Goal: Check status: Check status

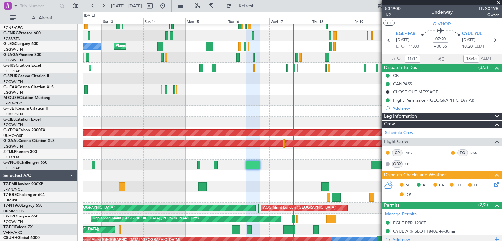
scroll to position [169, 0]
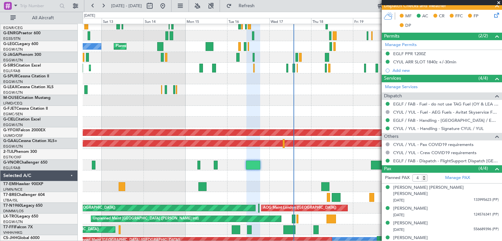
click at [499, 3] on span at bounding box center [499, 3] width 7 height 6
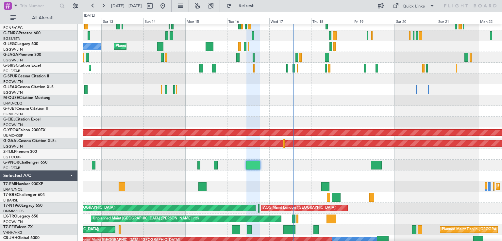
type input "0"
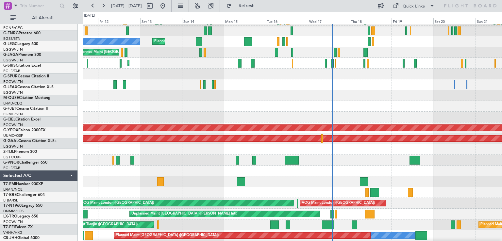
scroll to position [74, 0]
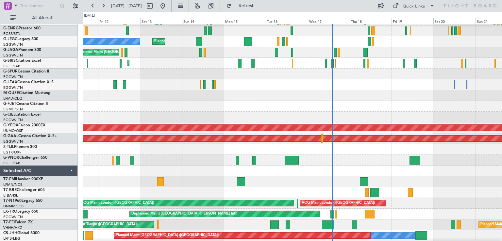
click at [279, 180] on div "Planned Maint [GEOGRAPHIC_DATA] Planned Maint [GEOGRAPHIC_DATA]" at bounding box center [292, 181] width 419 height 11
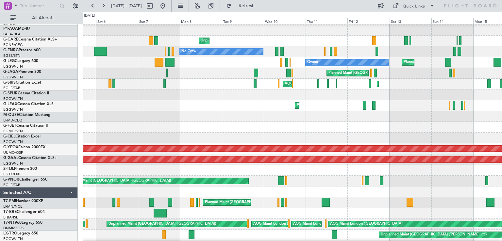
scroll to position [53, 0]
click at [392, 105] on div "Planned Maint [GEOGRAPHIC_DATA] ([GEOGRAPHIC_DATA]) Owner" at bounding box center [292, 105] width 419 height 11
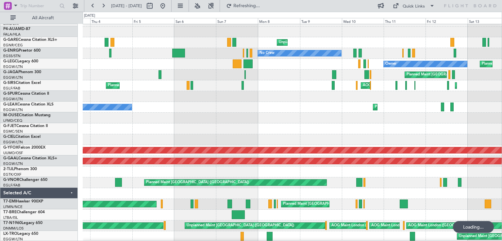
scroll to position [52, 0]
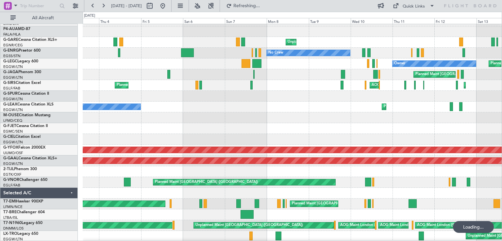
click at [231, 109] on div "Planned Maint [GEOGRAPHIC_DATA] ([GEOGRAPHIC_DATA]) Owner Owner" at bounding box center [292, 107] width 419 height 11
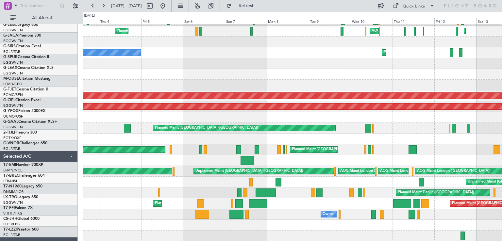
scroll to position [106, 0]
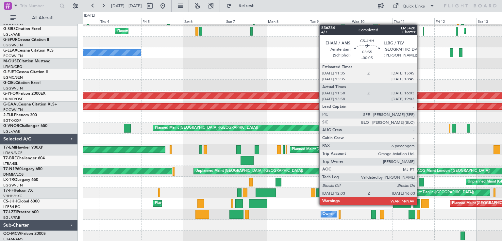
click at [420, 205] on div at bounding box center [416, 203] width 7 height 9
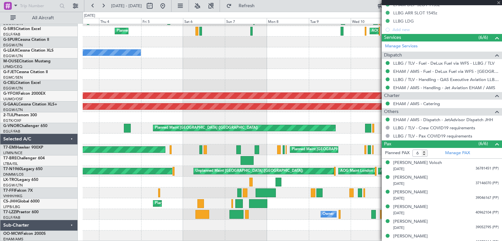
scroll to position [227, 0]
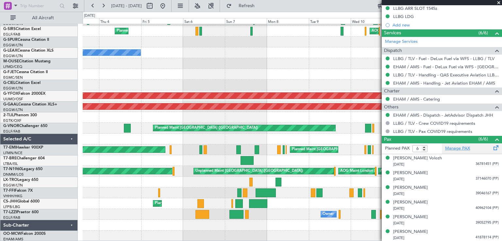
click at [456, 146] on link "Manage PAX" at bounding box center [457, 148] width 25 height 7
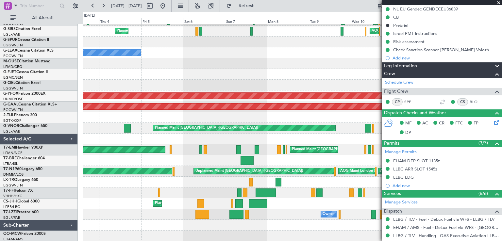
scroll to position [0, 0]
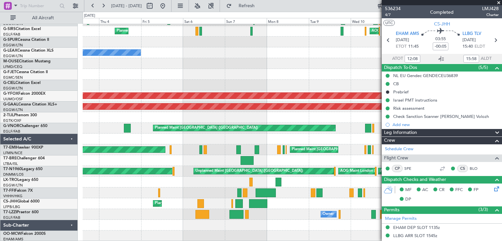
click at [500, 1] on span at bounding box center [499, 3] width 7 height 6
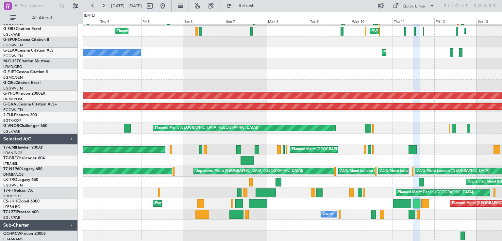
type input "0"
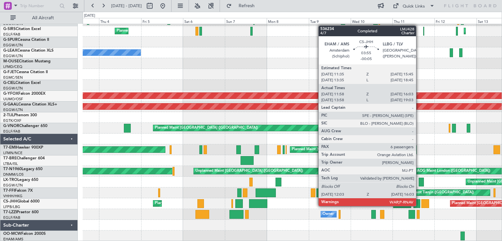
click at [419, 206] on div at bounding box center [416, 203] width 7 height 9
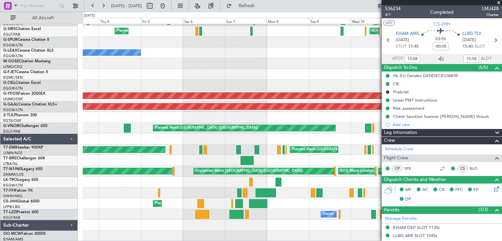
click at [499, 2] on span at bounding box center [499, 3] width 7 height 6
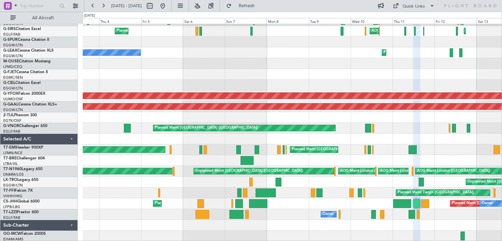
type input "0"
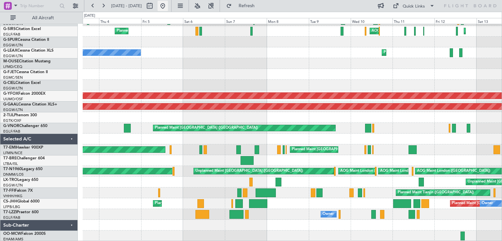
click at [168, 3] on button at bounding box center [163, 6] width 10 height 10
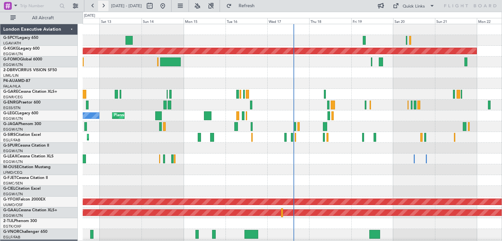
click at [103, 5] on button at bounding box center [103, 6] width 10 height 10
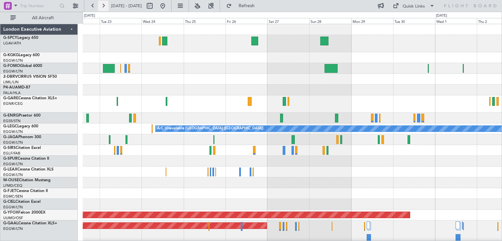
click at [103, 5] on button at bounding box center [103, 6] width 10 height 10
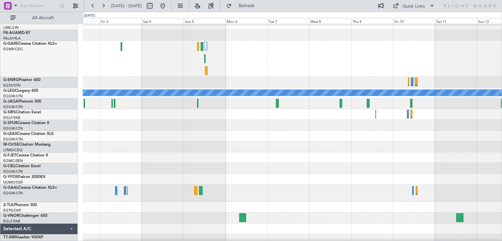
scroll to position [74, 0]
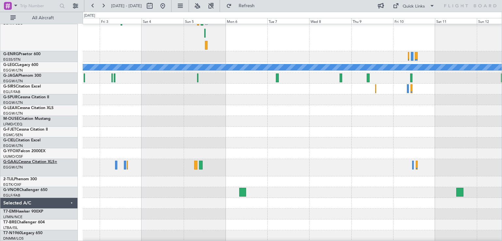
click at [36, 160] on link "G-GAAL Cessna Citation XLS+" at bounding box center [30, 162] width 54 height 4
click at [260, 4] on span "Refresh" at bounding box center [246, 6] width 27 height 5
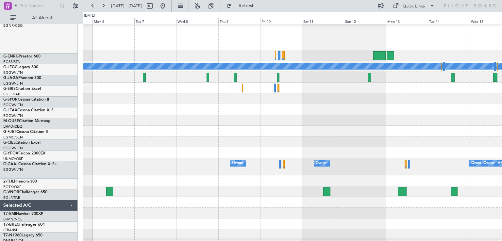
click at [150, 160] on div "Owner Owner Owner [GEOGRAPHIC_DATA] ([GEOGRAPHIC_DATA]) Owner Owner" at bounding box center [292, 166] width 419 height 17
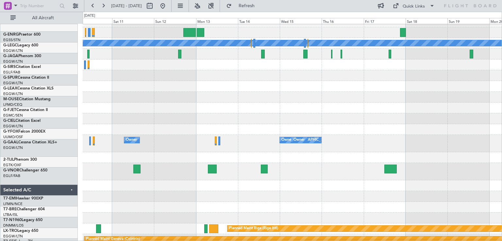
scroll to position [79, 0]
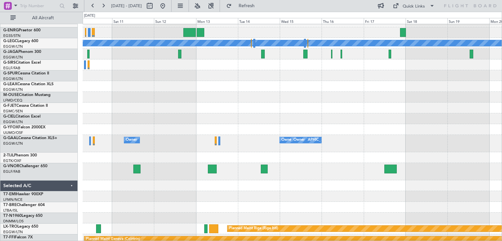
click at [319, 158] on div at bounding box center [292, 157] width 419 height 11
click at [249, 7] on button "Refresh" at bounding box center [242, 6] width 39 height 10
click at [262, 9] on button "Refresh" at bounding box center [242, 6] width 39 height 10
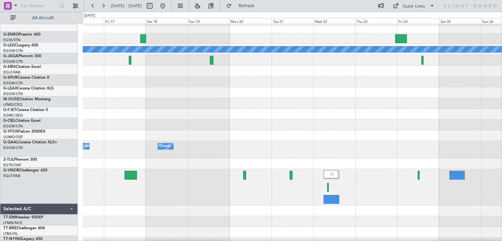
scroll to position [73, 0]
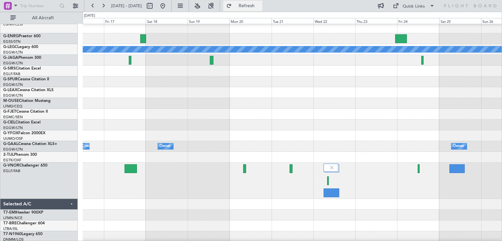
click at [258, 5] on span "Refresh" at bounding box center [246, 6] width 27 height 5
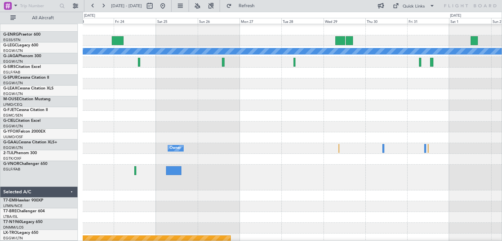
scroll to position [70, 0]
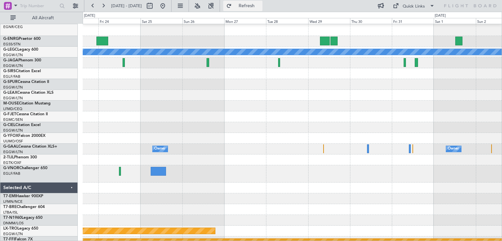
click at [251, 6] on button "Refresh" at bounding box center [242, 6] width 39 height 10
click at [102, 6] on button at bounding box center [103, 6] width 10 height 10
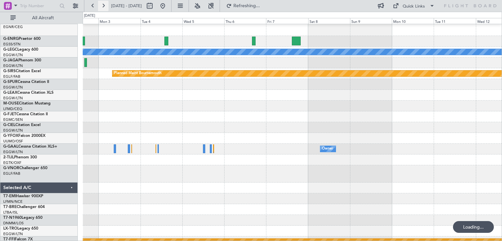
click at [102, 6] on button at bounding box center [103, 6] width 10 height 10
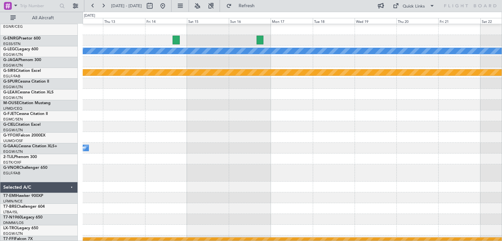
scroll to position [71, 0]
click at [256, 8] on button "Refresh" at bounding box center [242, 6] width 39 height 10
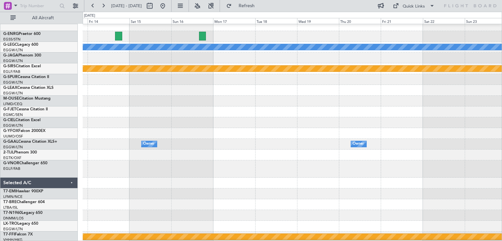
scroll to position [75, 0]
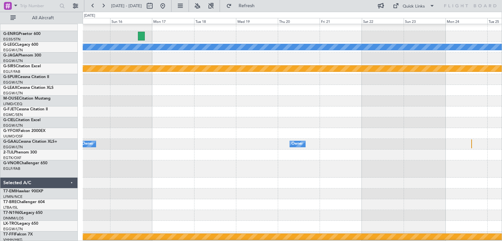
click at [211, 124] on div at bounding box center [292, 122] width 419 height 11
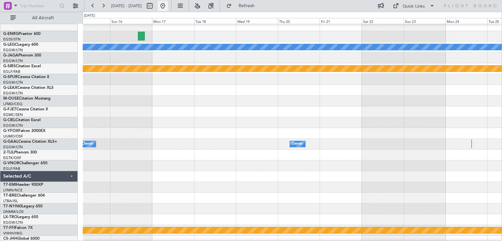
click at [168, 7] on button at bounding box center [163, 6] width 10 height 10
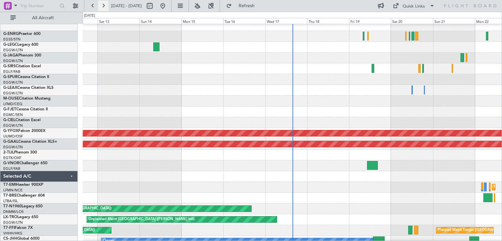
click at [102, 8] on button at bounding box center [103, 6] width 10 height 10
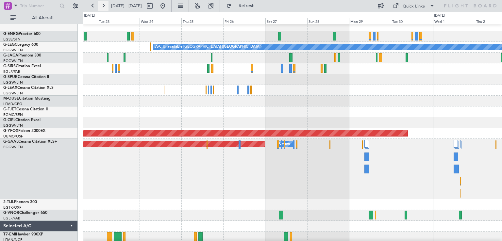
click at [102, 8] on button at bounding box center [103, 6] width 10 height 10
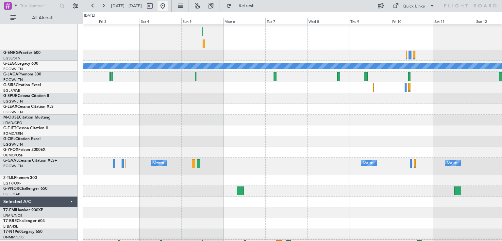
click at [168, 8] on button at bounding box center [163, 6] width 10 height 10
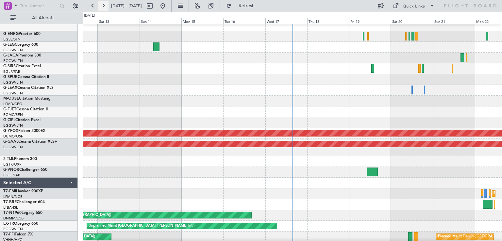
click at [104, 5] on button at bounding box center [103, 6] width 10 height 10
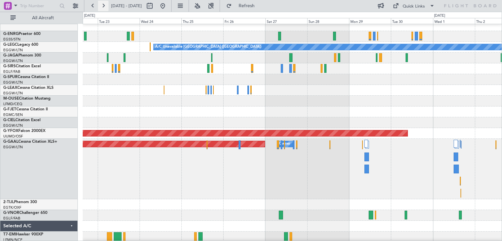
click at [104, 5] on button at bounding box center [103, 6] width 10 height 10
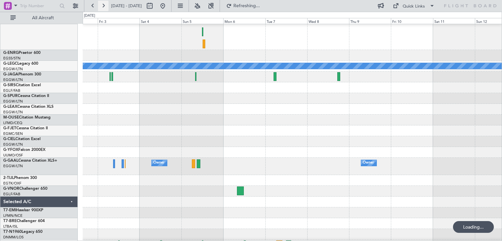
click at [104, 5] on button at bounding box center [103, 6] width 10 height 10
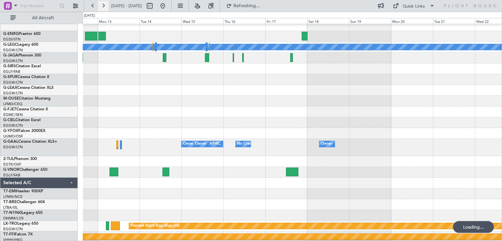
click at [104, 5] on button at bounding box center [103, 6] width 10 height 10
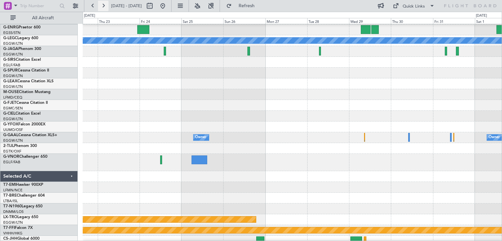
click at [104, 5] on button at bounding box center [103, 6] width 10 height 10
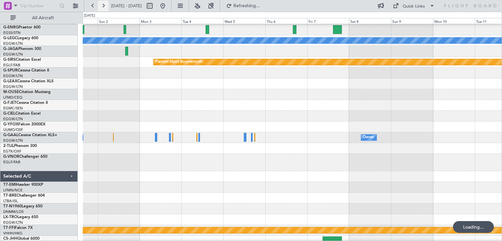
click at [104, 5] on button at bounding box center [103, 6] width 10 height 10
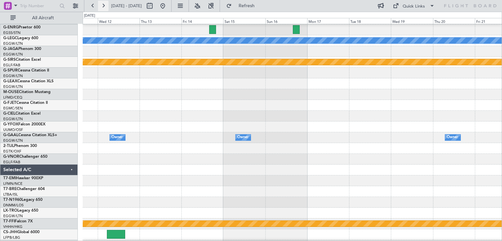
click at [104, 5] on button at bounding box center [103, 6] width 10 height 10
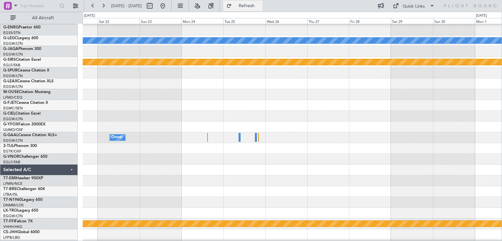
click at [260, 6] on span "Refresh" at bounding box center [246, 6] width 27 height 5
click at [168, 7] on button at bounding box center [163, 6] width 10 height 10
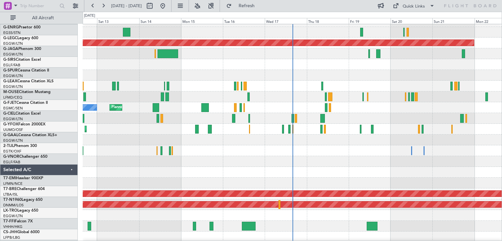
scroll to position [7, 0]
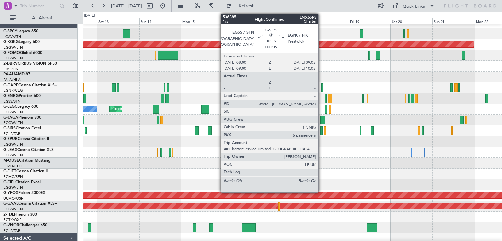
click at [321, 132] on div at bounding box center [321, 130] width 2 height 9
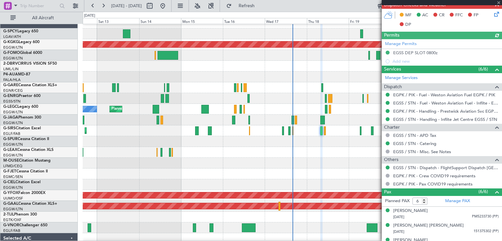
scroll to position [0, 0]
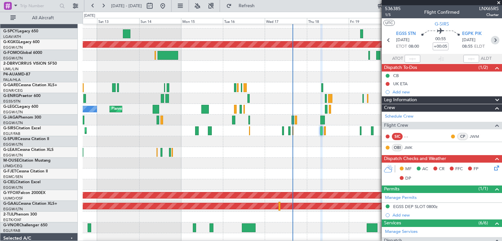
click at [492, 42] on icon at bounding box center [495, 40] width 8 height 8
type input "-00:05"
type input "0"
